Goal: Information Seeking & Learning: Learn about a topic

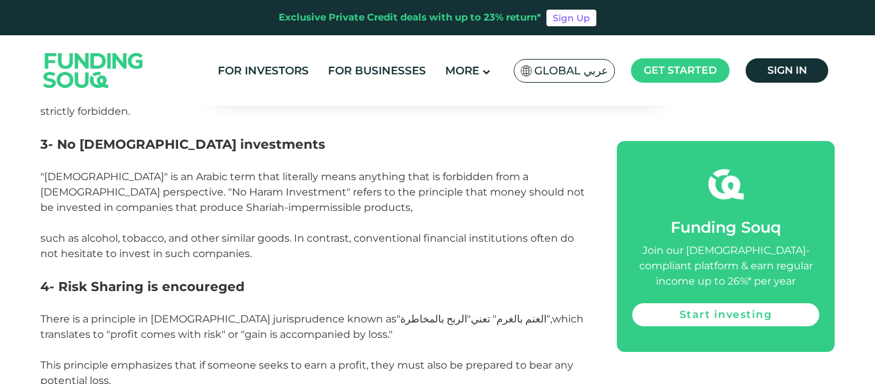
scroll to position [1346, 0]
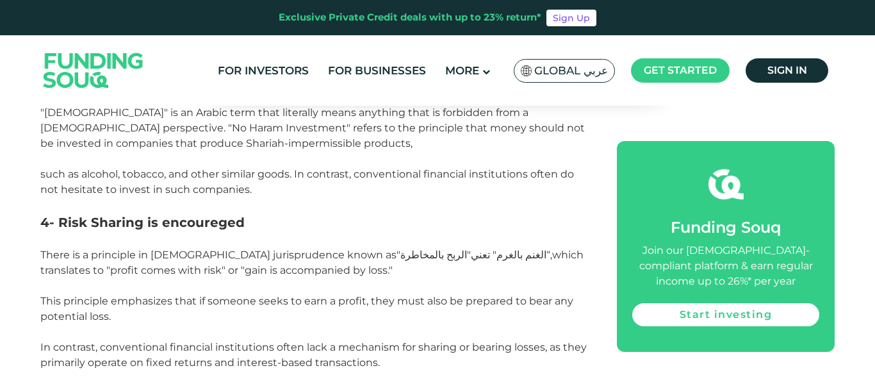
click at [128, 249] on span "There is a principle in [DEMOGRAPHIC_DATA] jurisprudence known as" at bounding box center [218, 255] width 356 height 12
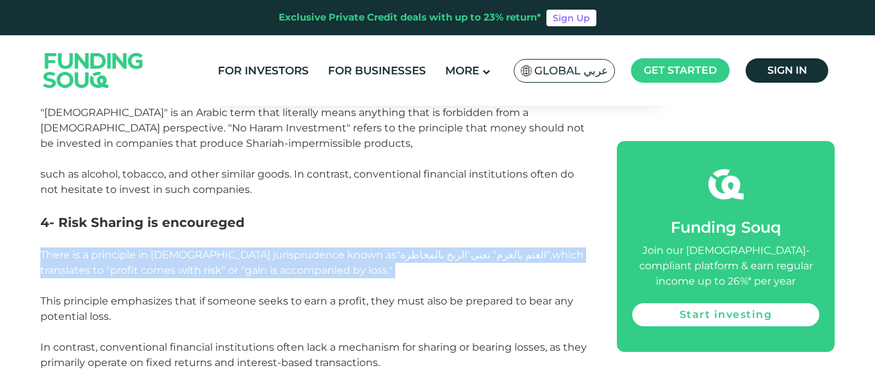
click at [128, 249] on span "There is a principle in Islamic jurisprudence known as" at bounding box center [218, 255] width 356 height 12
click at [119, 249] on span "“,which translates to "profit comes with risk" or "gain is accompanied by loss."" at bounding box center [311, 263] width 543 height 28
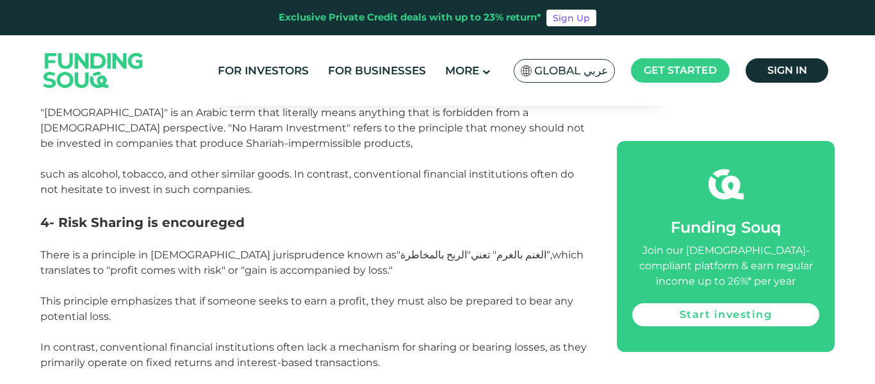
click at [86, 295] on span "This principle emphasizes that if someone seeks to earn a profit, they must als…" at bounding box center [306, 309] width 533 height 28
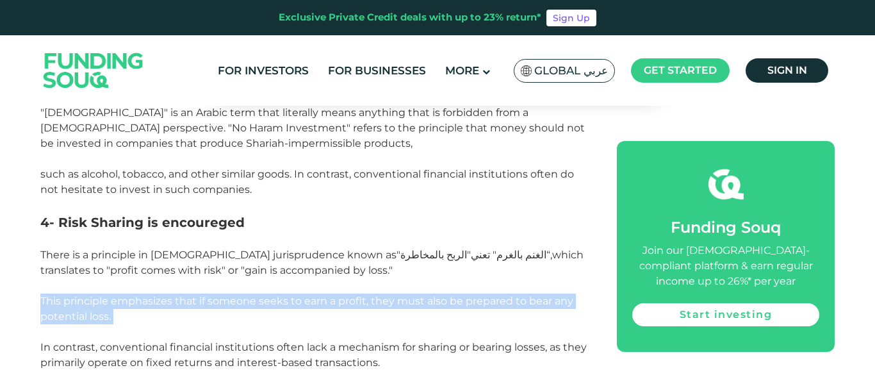
click at [86, 295] on span "This principle emphasizes that if someone seeks to earn a profit, they must als…" at bounding box center [306, 309] width 533 height 28
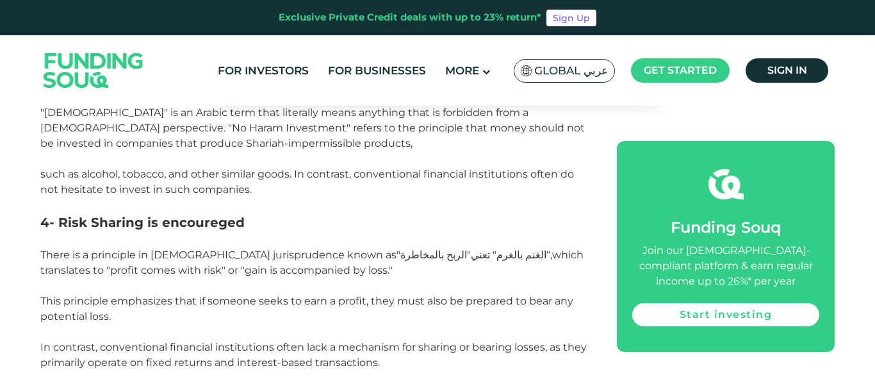
click at [94, 324] on p at bounding box center [314, 331] width 548 height 15
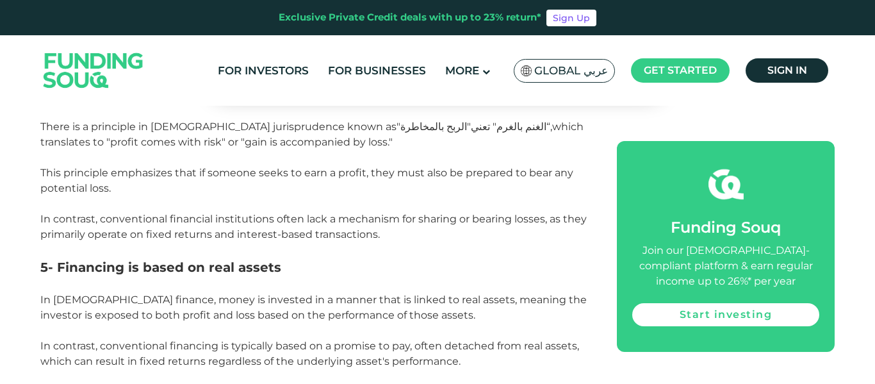
scroll to position [1538, 0]
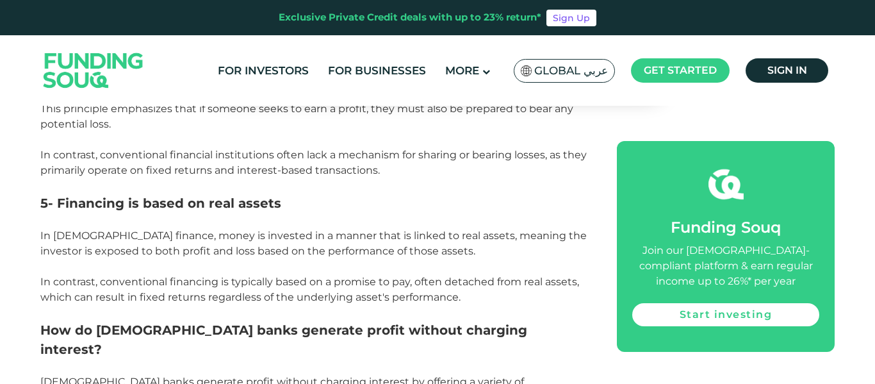
click at [79, 229] on span "In Islamic finance, money is invested in a manner that is linked to real assets…" at bounding box center [313, 243] width 547 height 28
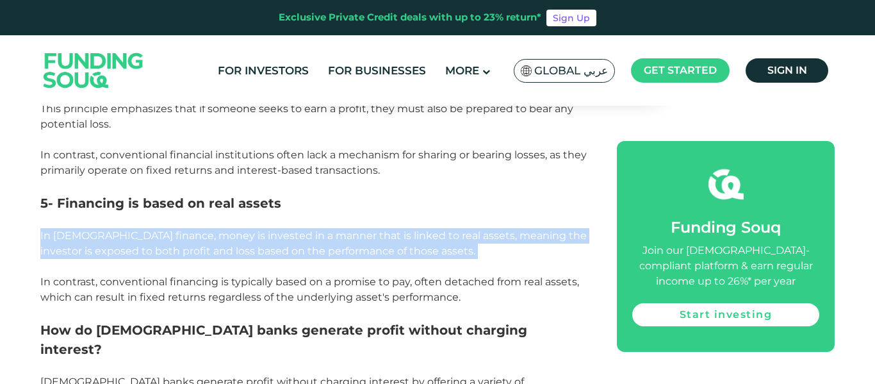
click at [79, 229] on span "In Islamic finance, money is invested in a manner that is linked to real assets…" at bounding box center [313, 243] width 547 height 28
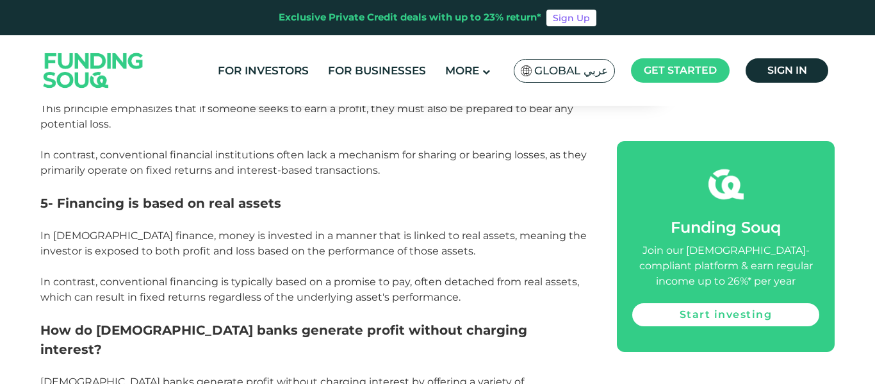
click at [72, 259] on p at bounding box center [314, 266] width 548 height 15
click at [90, 229] on span "In Islamic finance, money is invested in a manner that is linked to real assets…" at bounding box center [313, 243] width 547 height 28
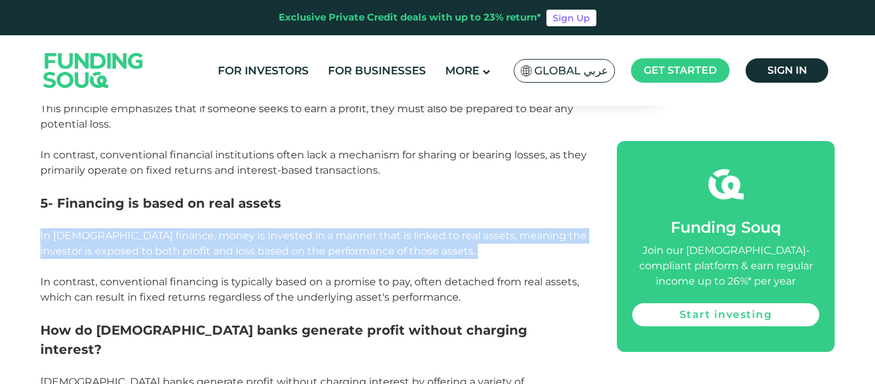
click at [90, 229] on span "In Islamic finance, money is invested in a manner that is linked to real assets…" at bounding box center [313, 243] width 547 height 28
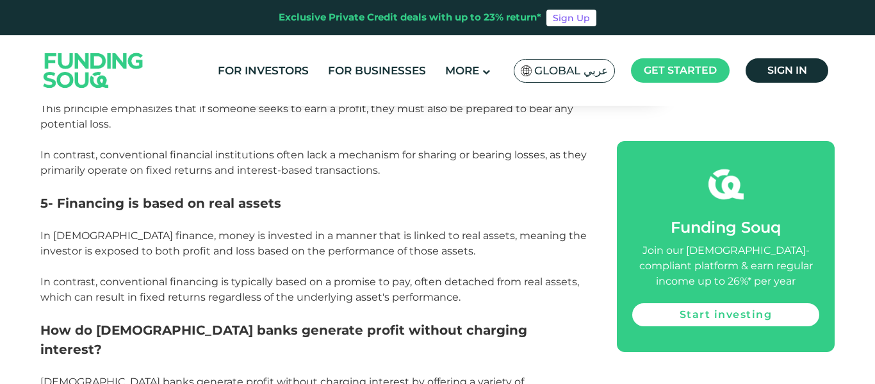
click at [106, 274] on p "In contrast, conventional financing is typically based on a promise to pay, oft…" at bounding box center [314, 289] width 548 height 31
click at [105, 276] on span "In contrast, conventional financing is typically based on a promise to pay, oft…" at bounding box center [309, 290] width 539 height 28
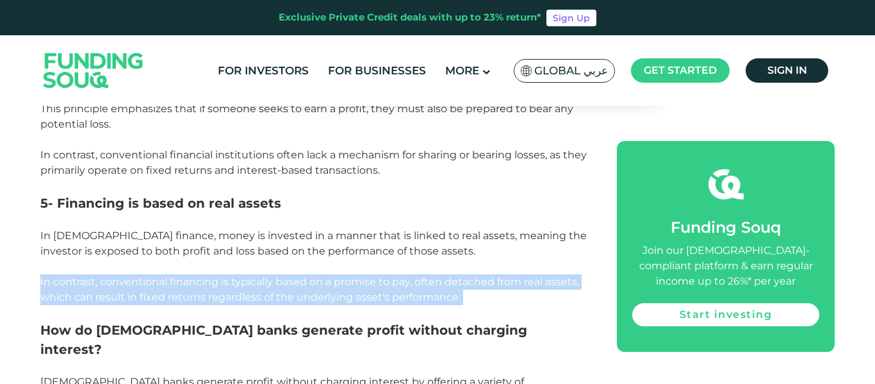
click at [105, 276] on span "In contrast, conventional financing is typically based on a promise to pay, oft…" at bounding box center [309, 290] width 539 height 28
click at [109, 276] on span "In contrast, conventional financing is typically based on a promise to pay, oft…" at bounding box center [309, 290] width 539 height 28
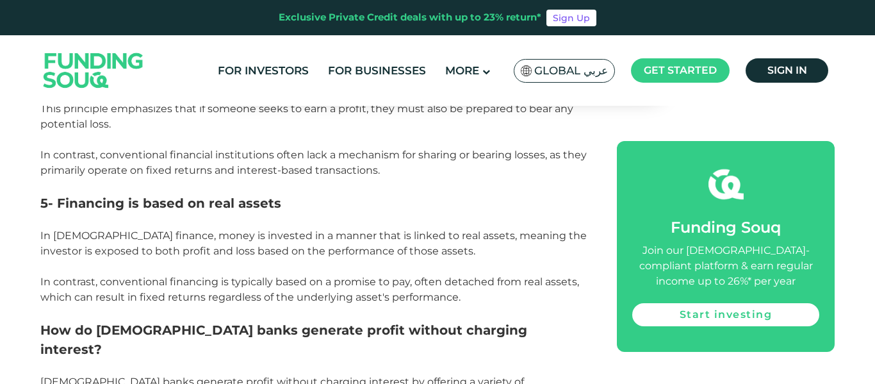
click at [104, 276] on span "In contrast, conventional financing is typically based on a promise to pay, oft…" at bounding box center [309, 290] width 539 height 28
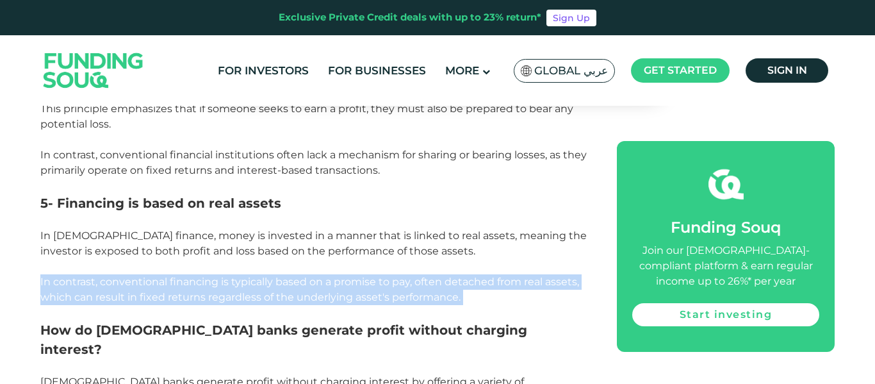
click at [104, 276] on span "In contrast, conventional financing is typically based on a promise to pay, oft…" at bounding box center [309, 290] width 539 height 28
click at [108, 276] on span "In contrast, conventional financing is typically based on a promise to pay, oft…" at bounding box center [309, 290] width 539 height 28
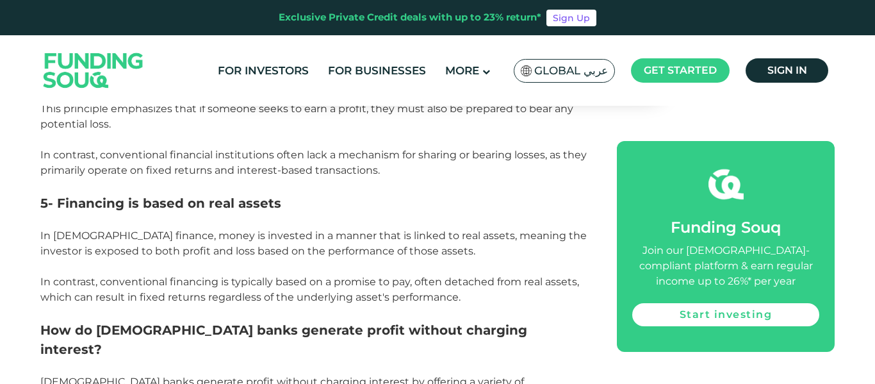
click at [124, 276] on span "In contrast, conventional financing is typically based on a promise to pay, oft…" at bounding box center [309, 290] width 539 height 28
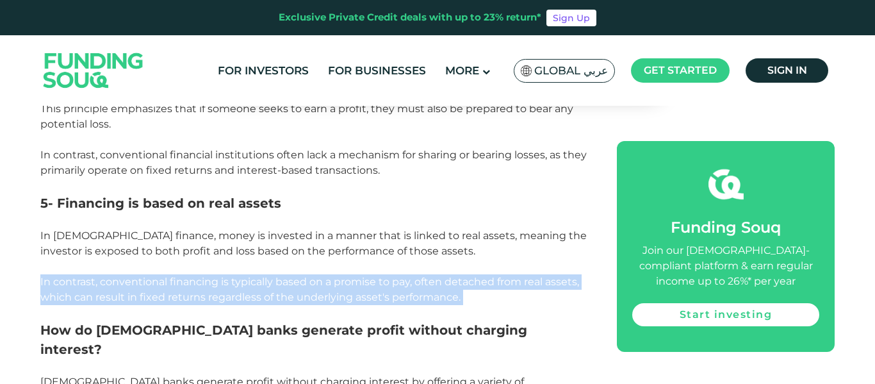
click at [124, 276] on span "In contrast, conventional financing is typically based on a promise to pay, oft…" at bounding box center [309, 290] width 539 height 28
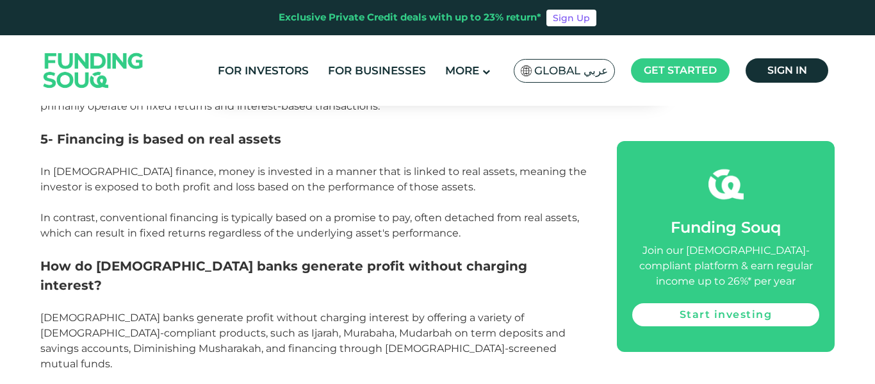
click at [45, 256] on h3 "How do Islamic banks generate profit without charging interest?" at bounding box center [314, 275] width 548 height 38
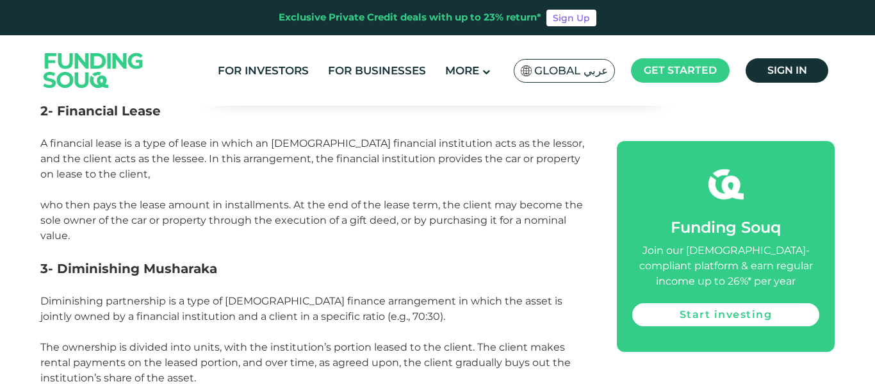
scroll to position [2179, 0]
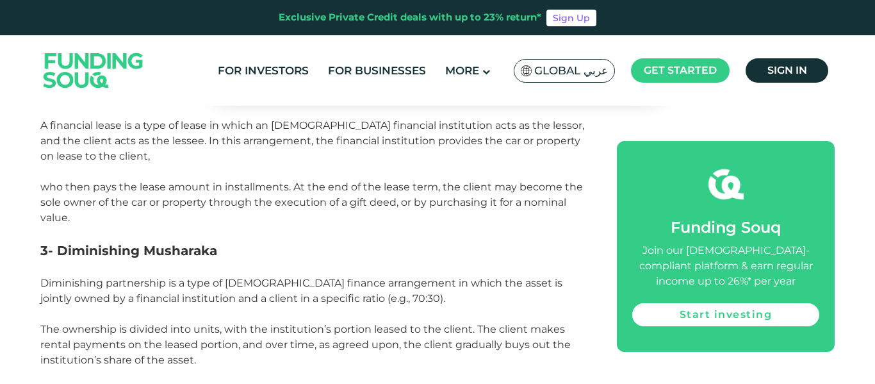
click at [214, 276] on p "Diminishing partnership is a type of Islamic finance arrangement in which the a…" at bounding box center [314, 291] width 548 height 31
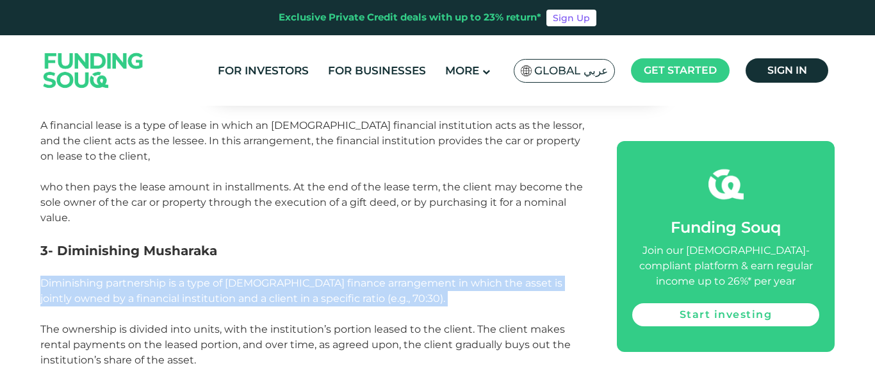
click at [214, 276] on p "Diminishing partnership is a type of Islamic finance arrangement in which the a…" at bounding box center [314, 291] width 548 height 31
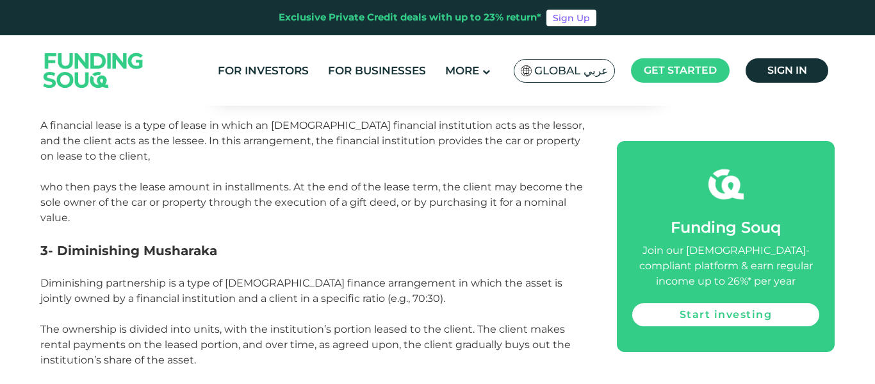
click at [198, 306] on p at bounding box center [314, 313] width 548 height 15
click at [195, 276] on p "Diminishing partnership is a type of Islamic finance arrangement in which the a…" at bounding box center [314, 291] width 548 height 31
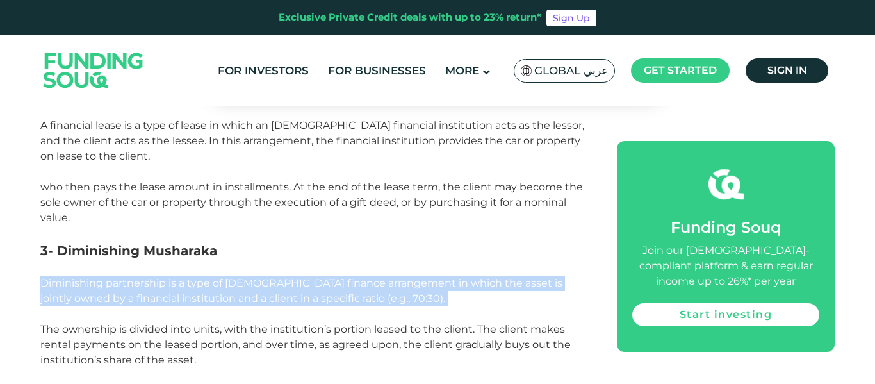
click at [195, 276] on p "Diminishing partnership is a type of Islamic finance arrangement in which the a…" at bounding box center [314, 291] width 548 height 31
click at [183, 276] on p "Diminishing partnership is a type of Islamic finance arrangement in which the a…" at bounding box center [314, 291] width 548 height 31
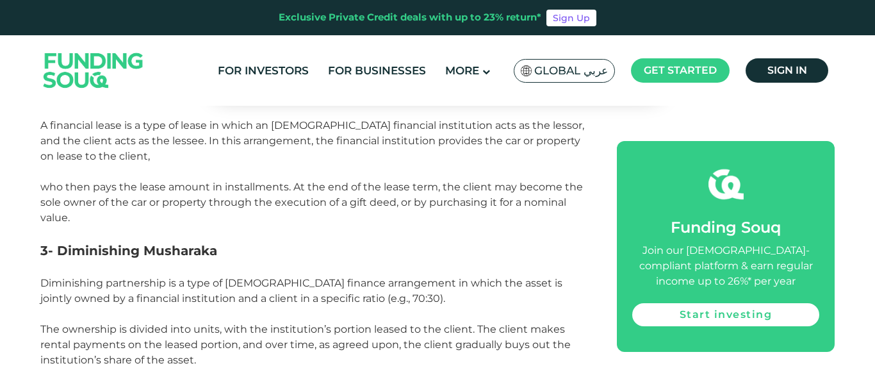
click at [186, 260] on p at bounding box center [314, 267] width 548 height 15
click at [185, 276] on p "Diminishing partnership is a type of Islamic finance arrangement in which the a…" at bounding box center [314, 291] width 548 height 31
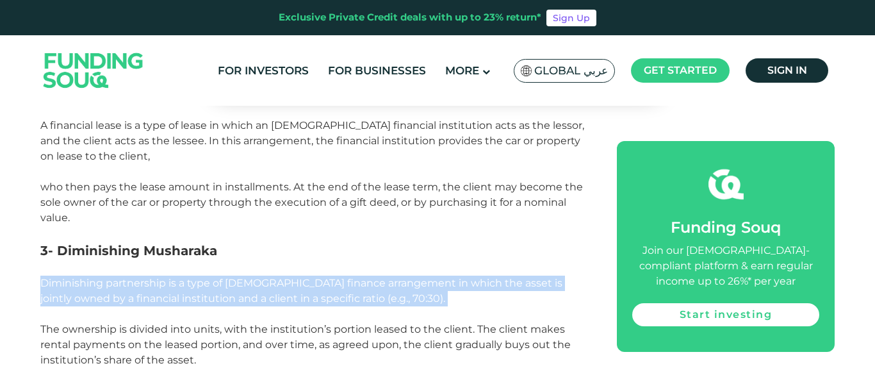
click at [185, 276] on p "Diminishing partnership is a type of Islamic finance arrangement in which the a…" at bounding box center [314, 291] width 548 height 31
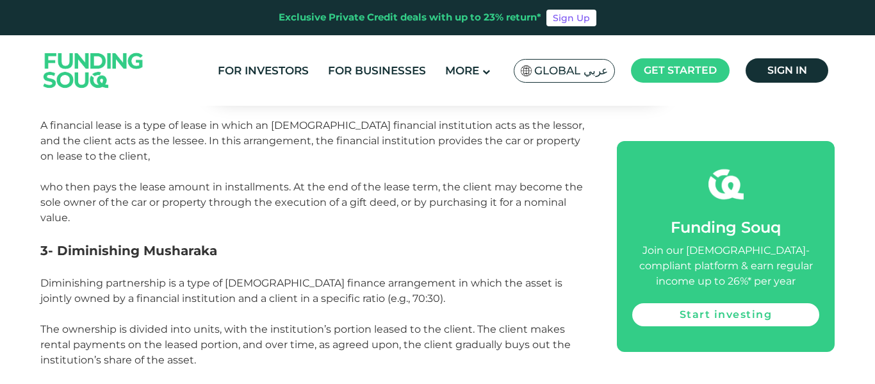
click at [104, 306] on p at bounding box center [314, 313] width 548 height 15
click at [110, 276] on p "Diminishing partnership is a type of Islamic finance arrangement in which the a…" at bounding box center [314, 291] width 548 height 31
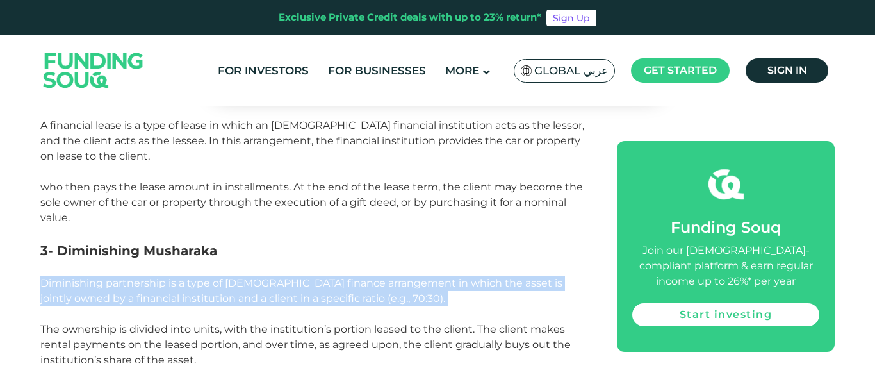
click at [110, 276] on p "Diminishing partnership is a type of Islamic finance arrangement in which the a…" at bounding box center [314, 291] width 548 height 31
click at [116, 276] on p "Diminishing partnership is a type of Islamic finance arrangement in which the a…" at bounding box center [314, 291] width 548 height 31
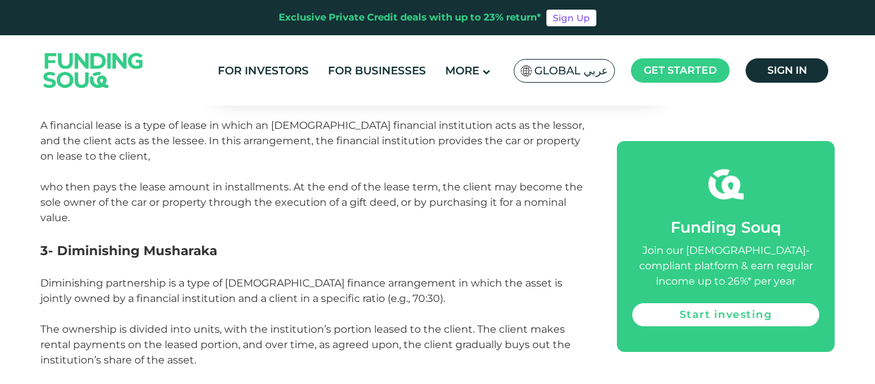
click at [116, 276] on p "Diminishing partnership is a type of Islamic finance arrangement in which the a…" at bounding box center [314, 291] width 548 height 31
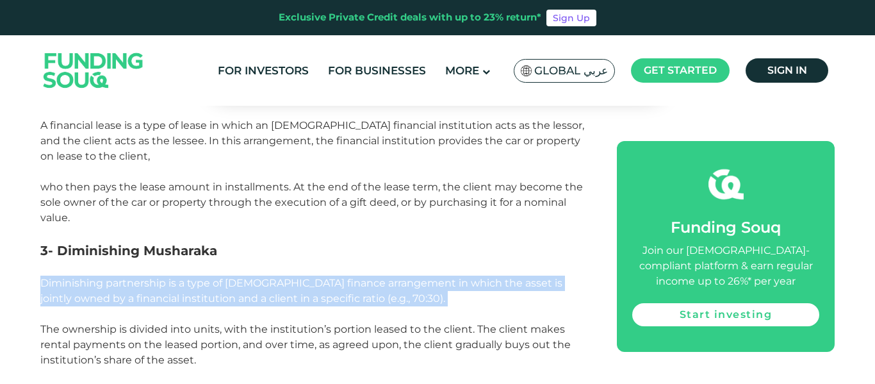
click at [116, 276] on p "Diminishing partnership is a type of Islamic finance arrangement in which the a…" at bounding box center [314, 291] width 548 height 31
click at [117, 276] on p "Diminishing partnership is a type of Islamic finance arrangement in which the a…" at bounding box center [314, 291] width 548 height 31
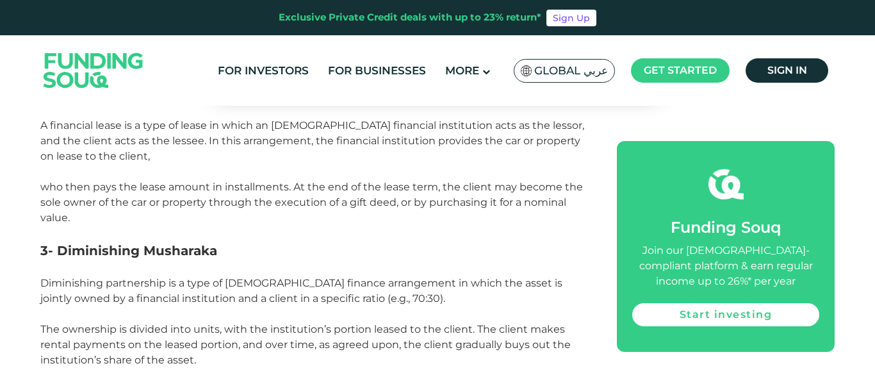
click at [120, 276] on p "Diminishing partnership is a type of Islamic finance arrangement in which the a…" at bounding box center [314, 291] width 548 height 31
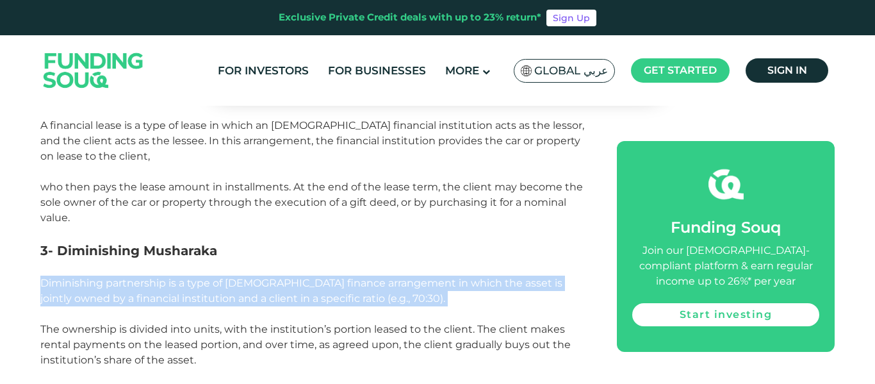
click at [120, 276] on p "Diminishing partnership is a type of Islamic finance arrangement in which the a…" at bounding box center [314, 291] width 548 height 31
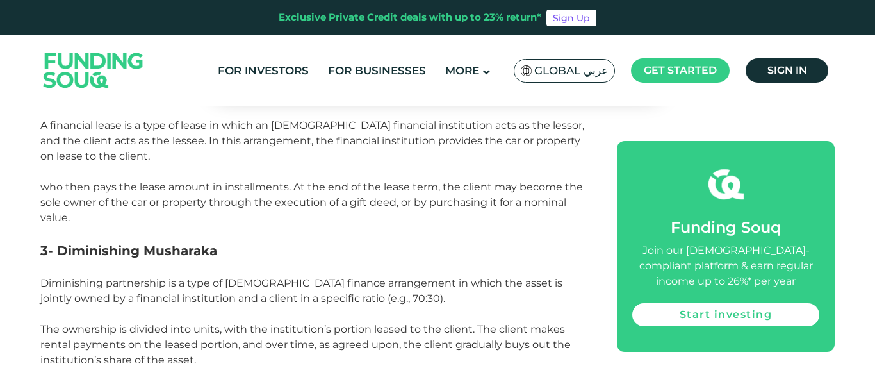
click at [121, 306] on p at bounding box center [314, 313] width 548 height 15
click at [172, 276] on p "Diminishing partnership is a type of Islamic finance arrangement in which the a…" at bounding box center [314, 291] width 548 height 31
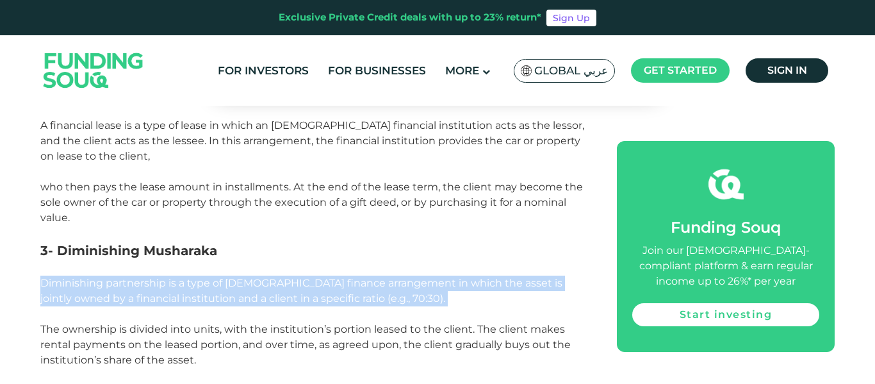
click at [172, 276] on p "Diminishing partnership is a type of Islamic finance arrangement in which the a…" at bounding box center [314, 291] width 548 height 31
click at [179, 276] on p "Diminishing partnership is a type of Islamic finance arrangement in which the a…" at bounding box center [314, 291] width 548 height 31
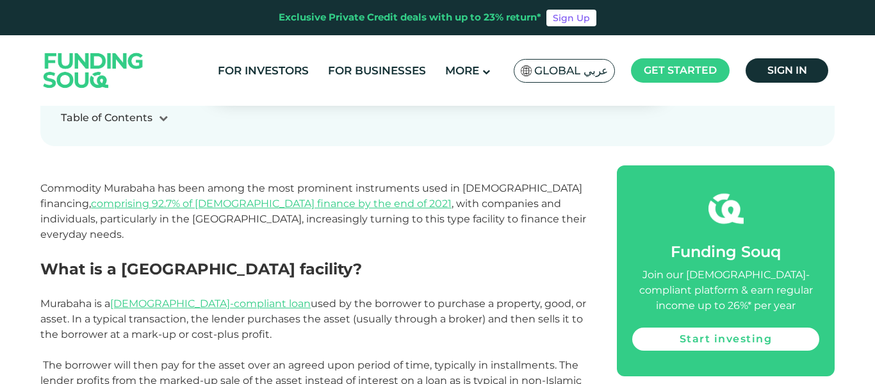
scroll to position [449, 0]
click at [438, 227] on p "Commodity Murabaha has been among the most prominent instruments used in [DEMOG…" at bounding box center [314, 212] width 548 height 62
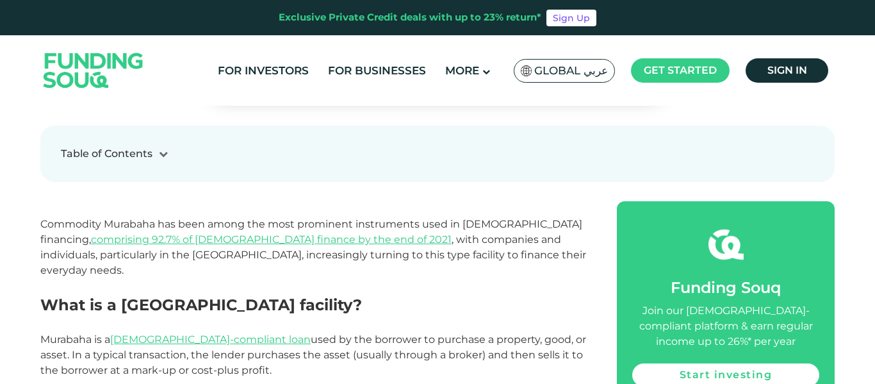
scroll to position [385, 0]
